Goal: Task Accomplishment & Management: Manage account settings

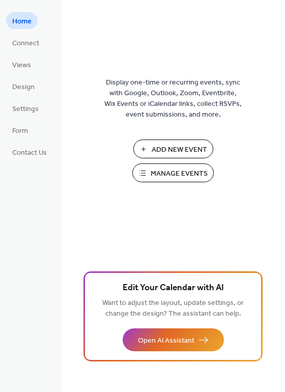
click at [175, 174] on span "Manage Events" at bounding box center [179, 174] width 57 height 11
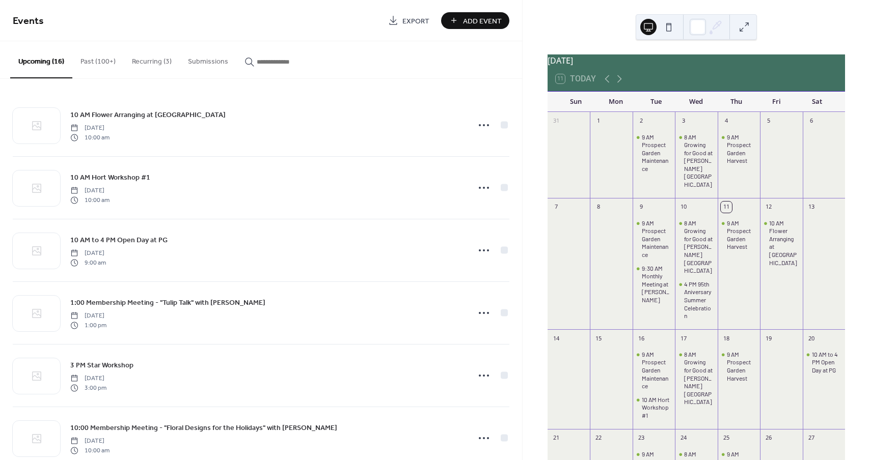
click at [138, 60] on button "Recurring (3)" at bounding box center [152, 59] width 56 height 36
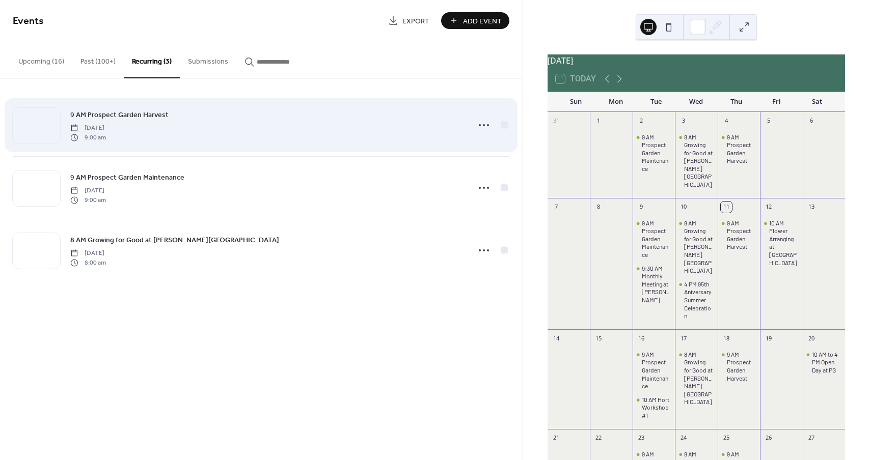
click at [185, 123] on div "9 AM [GEOGRAPHIC_DATA] Harvest [DATE] 9:00 am" at bounding box center [266, 125] width 393 height 33
click at [478, 122] on icon at bounding box center [484, 125] width 16 height 16
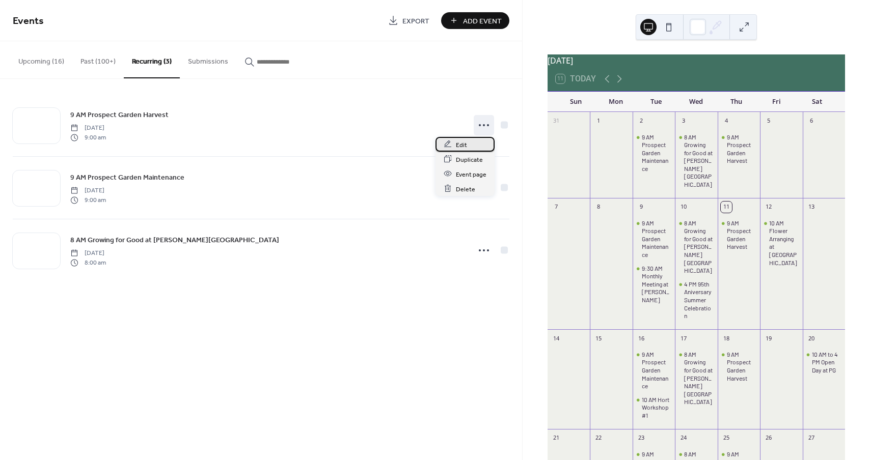
click at [477, 142] on div "Edit" at bounding box center [464, 144] width 59 height 15
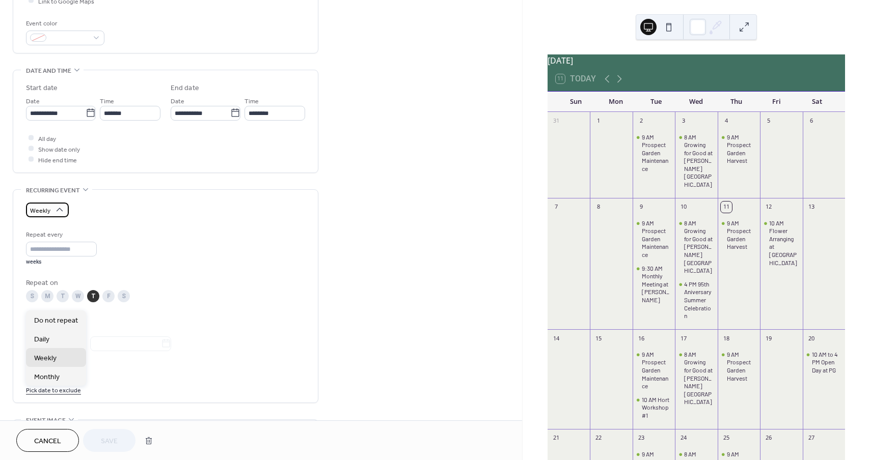
scroll to position [339, 0]
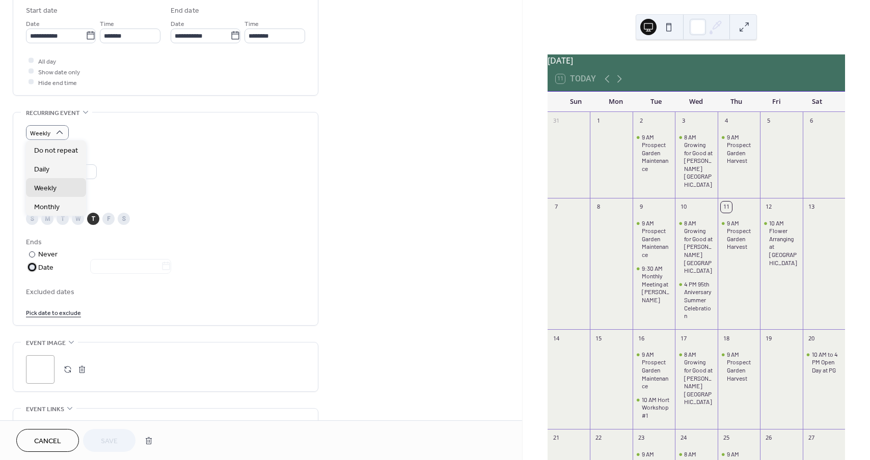
click at [31, 265] on div at bounding box center [32, 267] width 6 height 6
click at [126, 262] on input "text" at bounding box center [125, 266] width 71 height 15
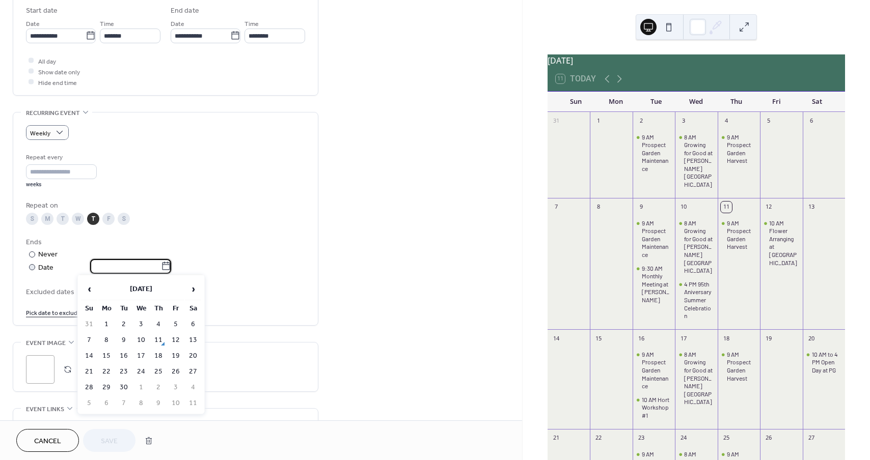
click at [123, 263] on input "text" at bounding box center [125, 266] width 71 height 15
click at [171, 262] on icon at bounding box center [166, 266] width 10 height 10
click at [161, 262] on input "**********" at bounding box center [125, 266] width 71 height 15
click at [192, 321] on td "4" at bounding box center [193, 324] width 16 height 15
type input "**********"
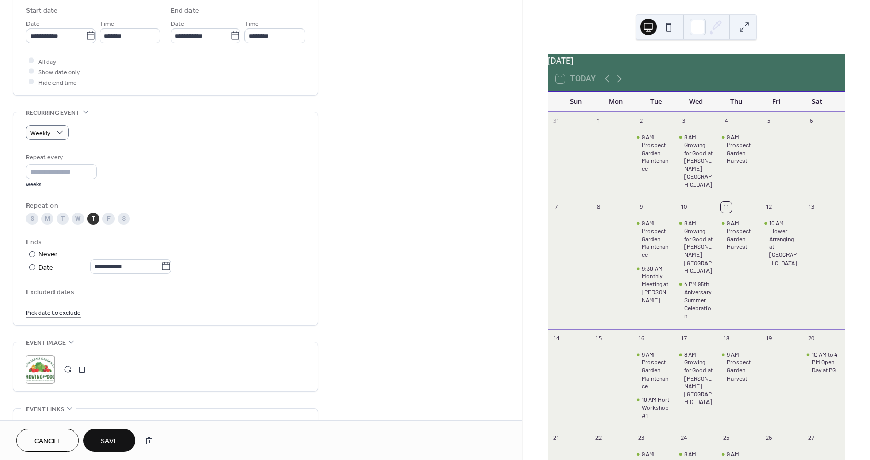
click at [112, 444] on span "Save" at bounding box center [109, 441] width 17 height 11
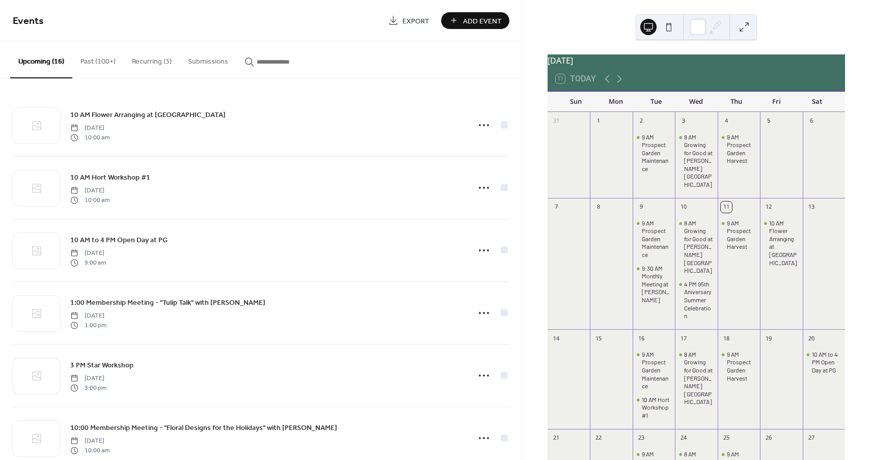
click at [154, 59] on button "Recurring (3)" at bounding box center [152, 59] width 56 height 36
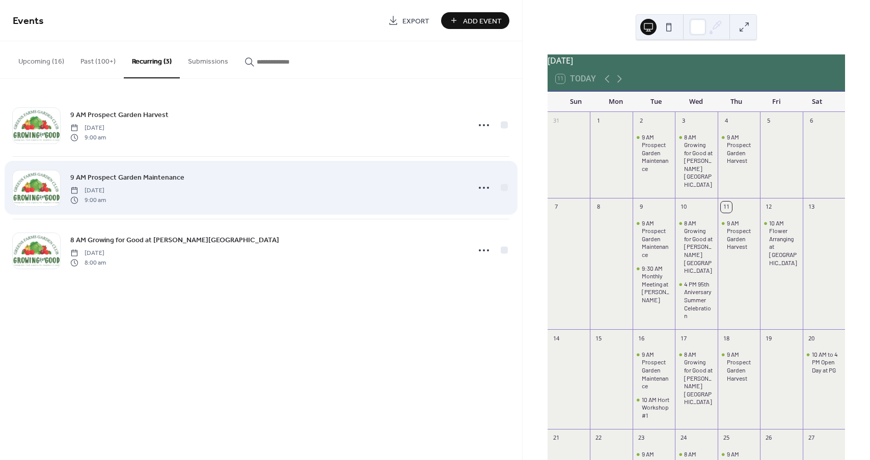
click at [194, 184] on div "9 AM Prospect Garden Maintenance [DATE] 9:00 am" at bounding box center [266, 188] width 393 height 33
click at [487, 187] on circle at bounding box center [488, 188] width 2 height 2
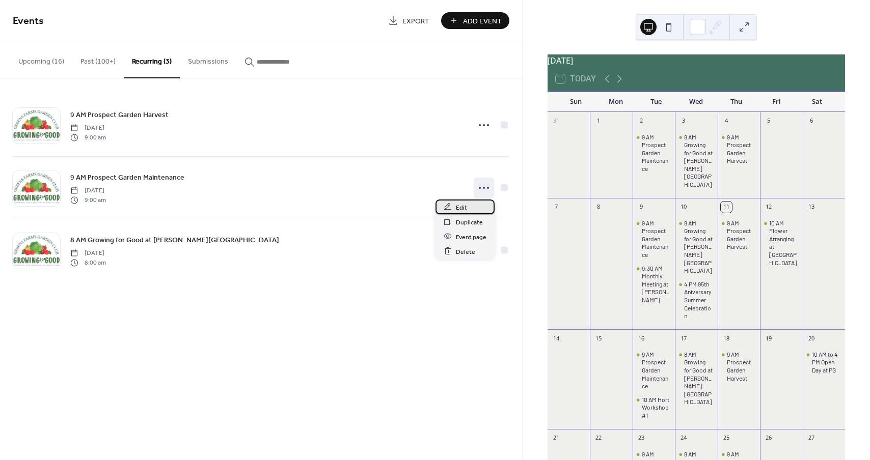
click at [466, 207] on span "Edit" at bounding box center [461, 207] width 11 height 11
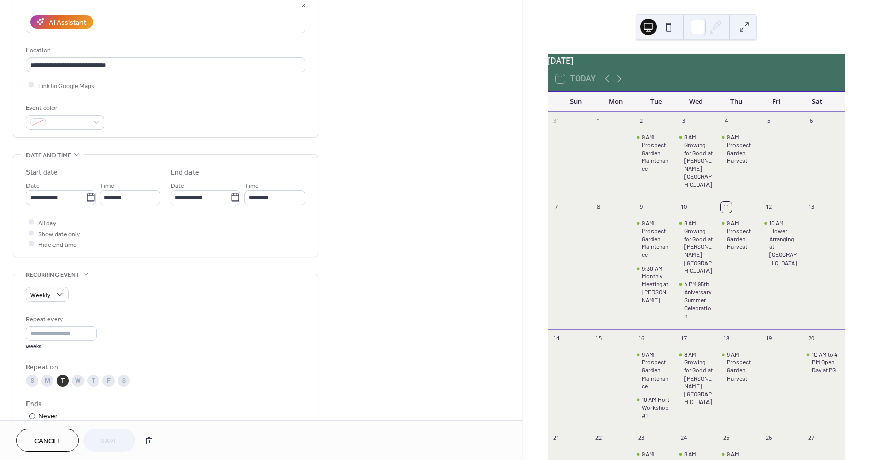
scroll to position [226, 0]
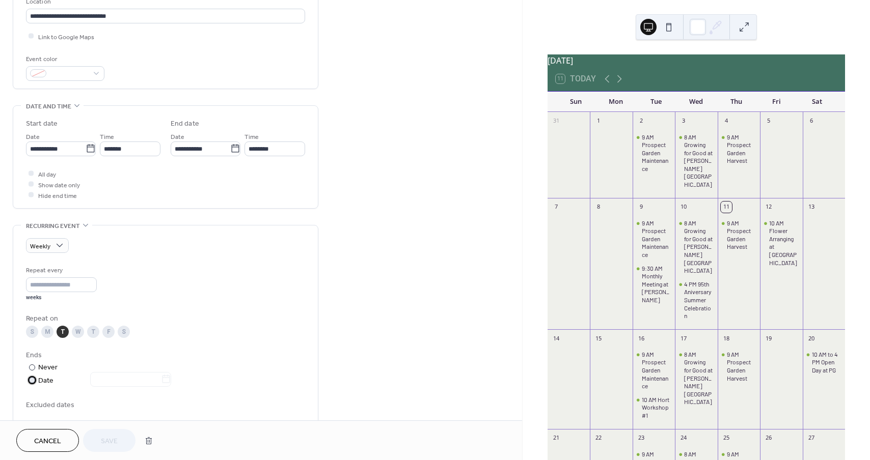
click at [30, 378] on div at bounding box center [32, 380] width 6 height 6
click at [105, 376] on input "text" at bounding box center [125, 379] width 71 height 15
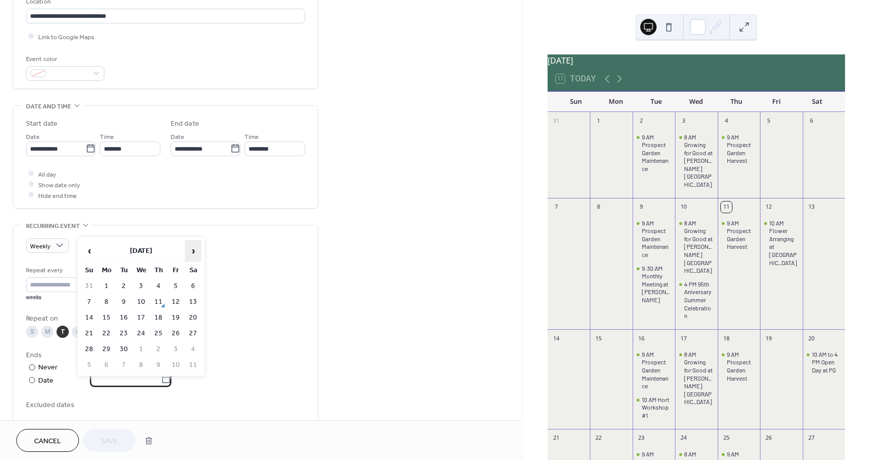
click at [196, 250] on span "›" at bounding box center [192, 251] width 15 height 20
click at [191, 285] on td "4" at bounding box center [193, 286] width 16 height 15
type input "**********"
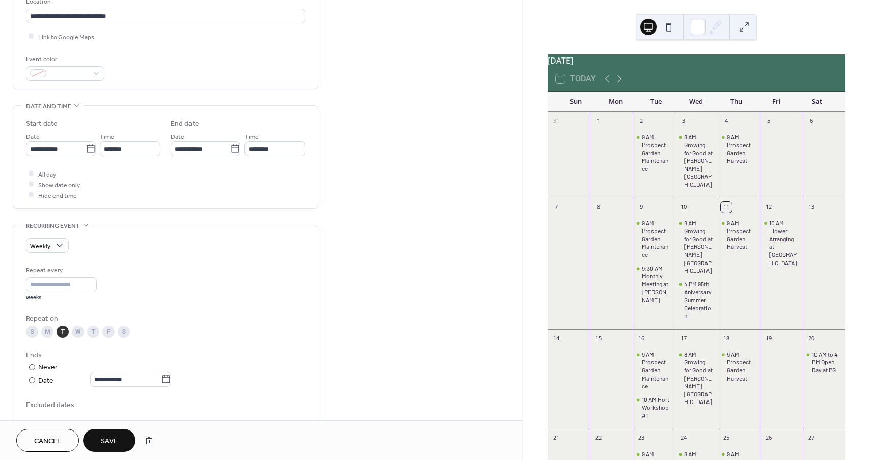
click at [106, 443] on span "Save" at bounding box center [109, 441] width 17 height 11
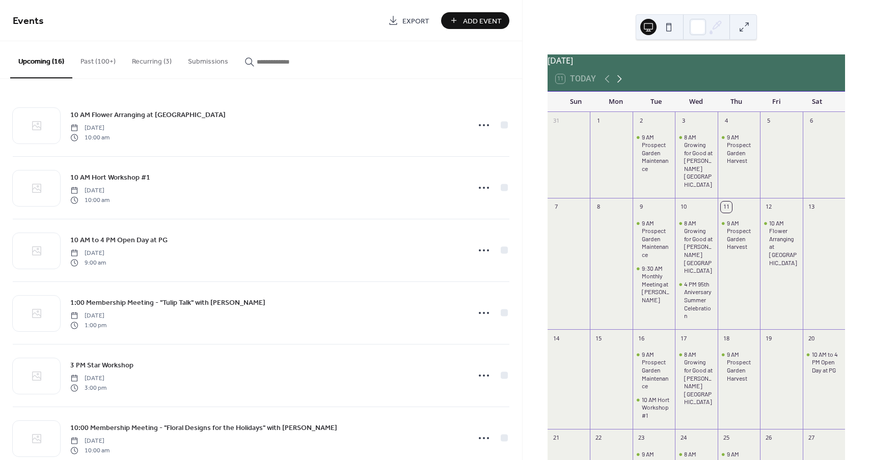
click at [619, 79] on icon at bounding box center [619, 79] width 12 height 12
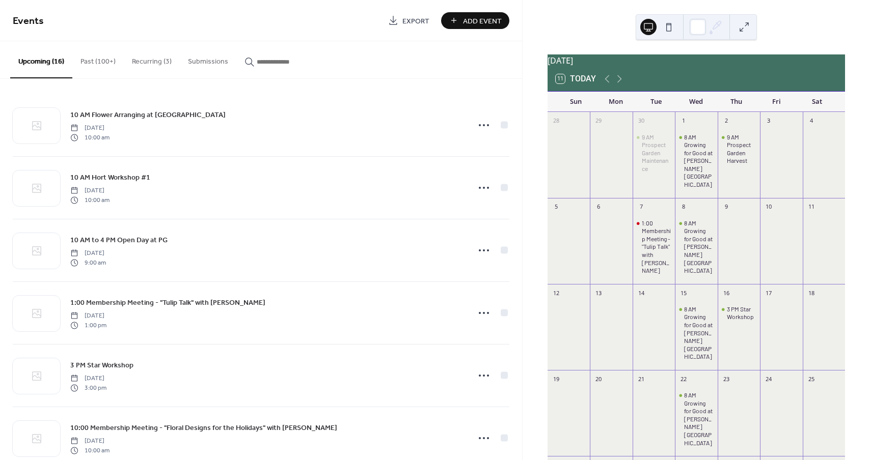
click at [145, 58] on button "Recurring (3)" at bounding box center [152, 59] width 56 height 36
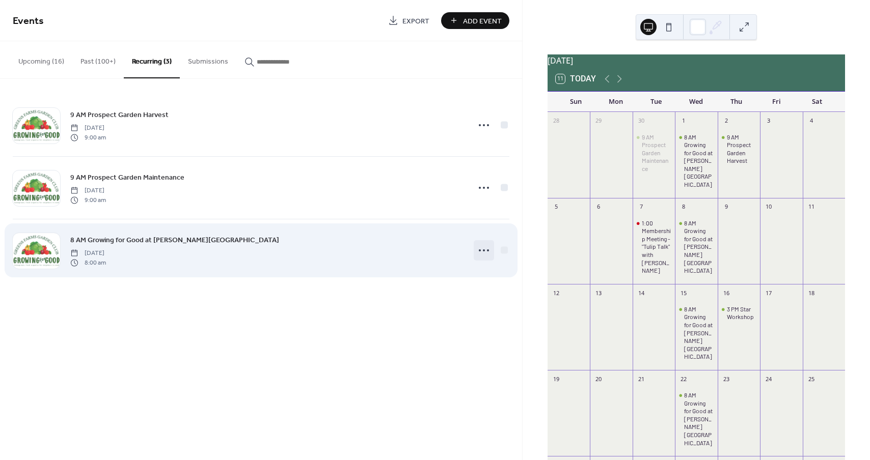
click at [483, 248] on icon at bounding box center [484, 250] width 16 height 16
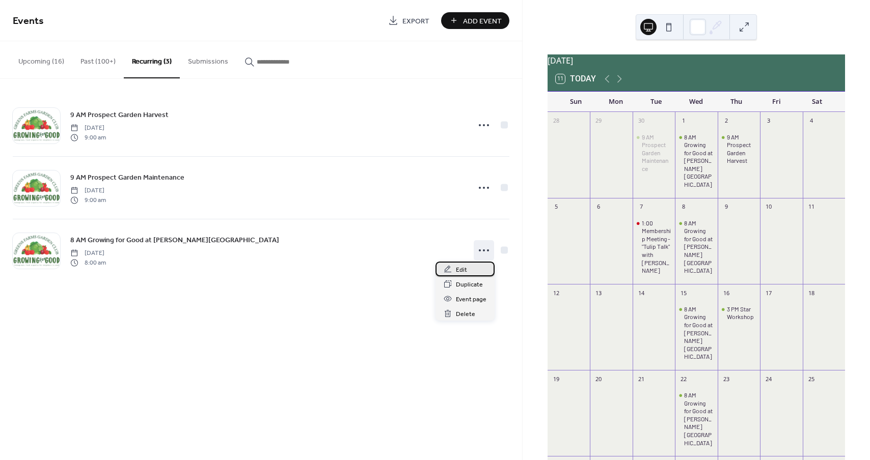
click at [476, 270] on div "Edit" at bounding box center [464, 269] width 59 height 15
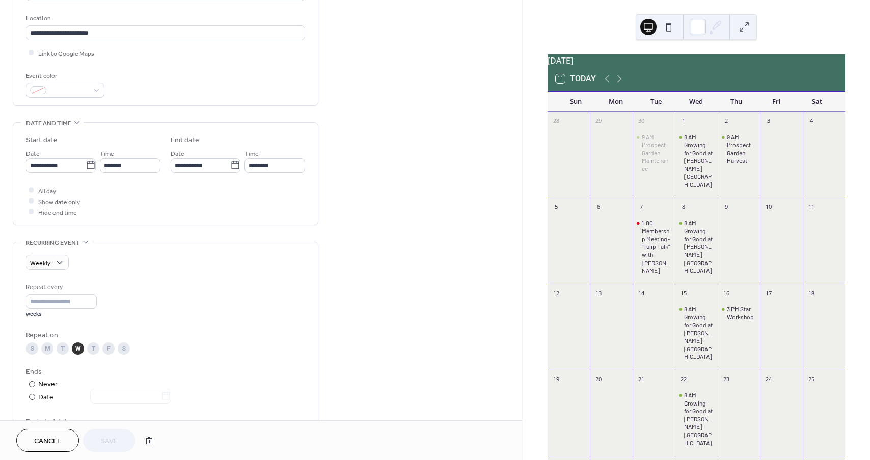
scroll to position [226, 0]
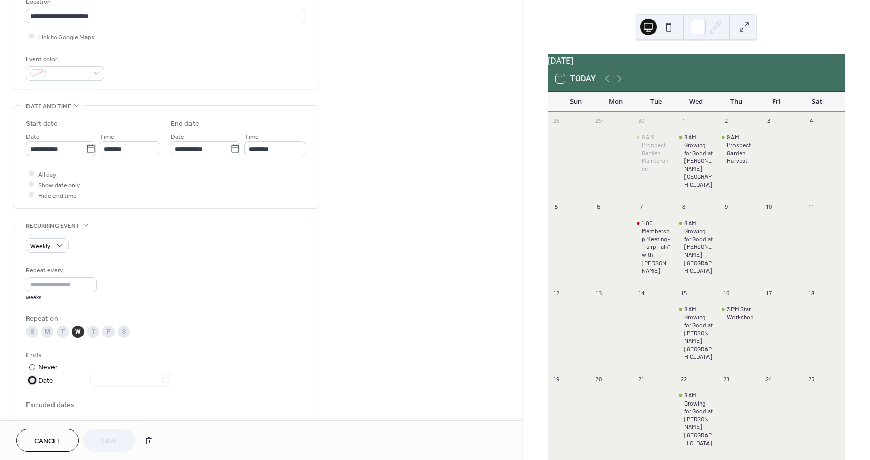
click at [32, 378] on div at bounding box center [32, 380] width 6 height 6
click at [104, 376] on input "text" at bounding box center [125, 379] width 71 height 15
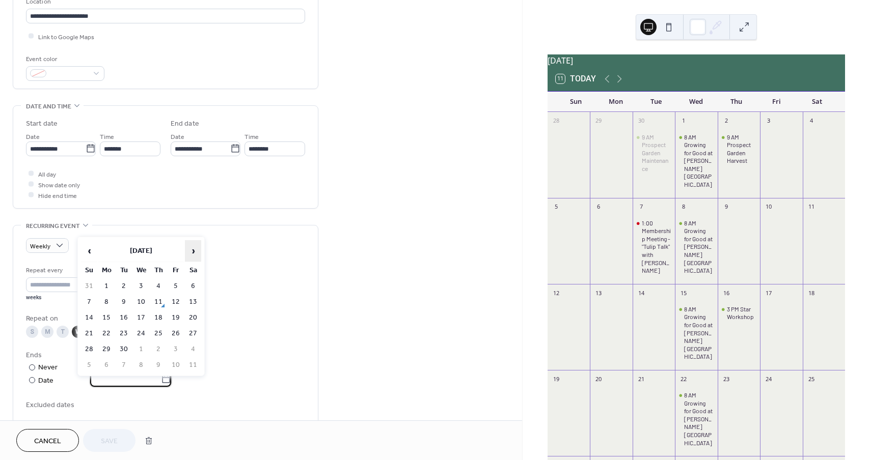
click at [195, 250] on span "›" at bounding box center [192, 251] width 15 height 20
click at [195, 286] on td "4" at bounding box center [193, 286] width 16 height 15
type input "**********"
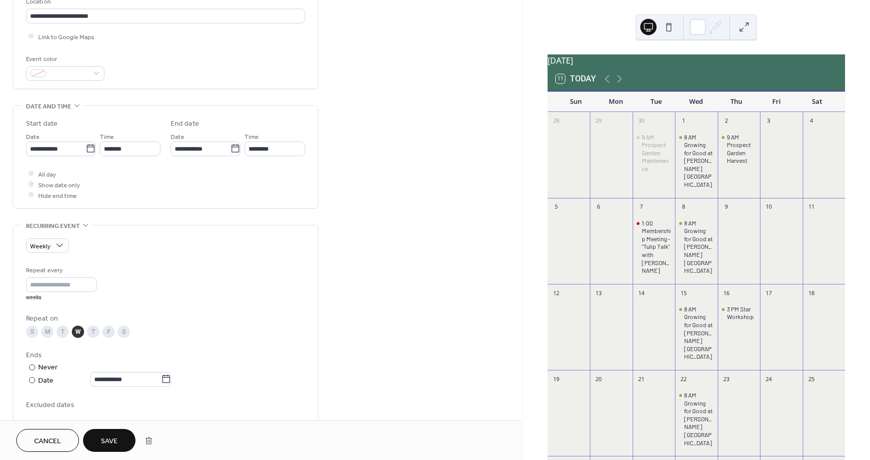
click at [116, 441] on span "Save" at bounding box center [109, 441] width 17 height 11
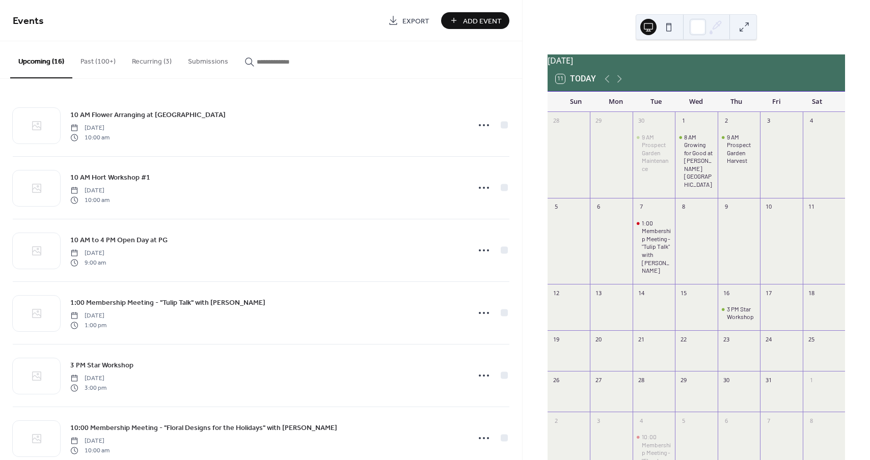
click at [743, 22] on button at bounding box center [744, 27] width 16 height 16
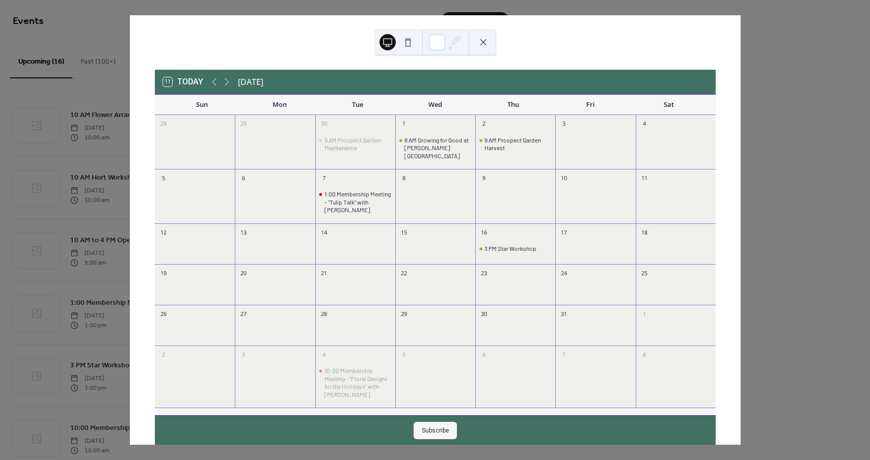
click at [480, 44] on button at bounding box center [483, 42] width 16 height 16
